Goal: Navigation & Orientation: Go to known website

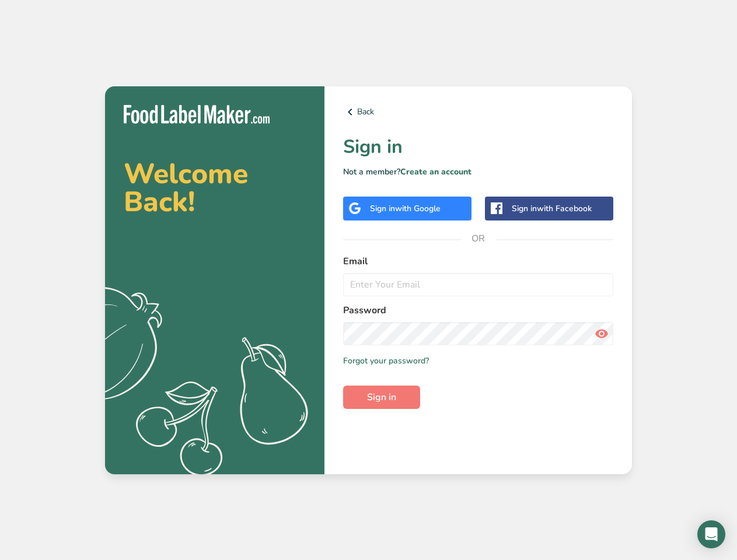
click at [478, 112] on link "Back" at bounding box center [478, 112] width 270 height 14
click at [407, 208] on span "with Google" at bounding box center [418, 208] width 46 height 11
click at [549, 208] on span "with Facebook" at bounding box center [564, 208] width 55 height 11
click at [602, 334] on icon at bounding box center [602, 333] width 14 height 21
click at [382, 397] on span "Sign in" at bounding box center [381, 397] width 29 height 14
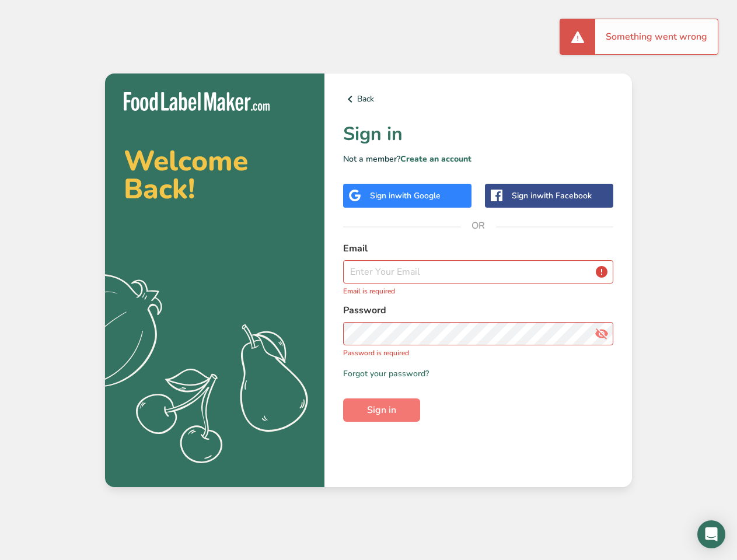
click at [711, 534] on icon "Open Intercom Messenger" at bounding box center [711, 534] width 12 height 14
